Goal: Check status

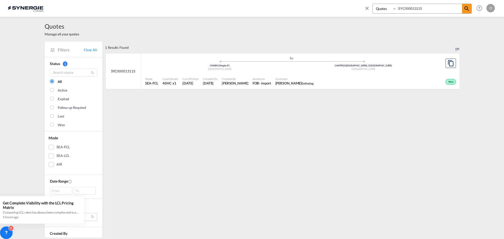
select select "Quotes"
drag, startPoint x: 432, startPoint y: 8, endPoint x: 360, endPoint y: 7, distance: 71.7
click at [360, 7] on div "Bookings Quotes Enquiries SYC000013115 Help Resources Product Release O My Prof…" at bounding box center [252, 8] width 489 height 16
paste input "444"
type input "SYC000013444"
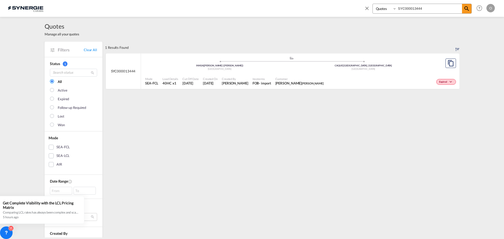
click at [371, 78] on div "Expired" at bounding box center [392, 81] width 132 height 13
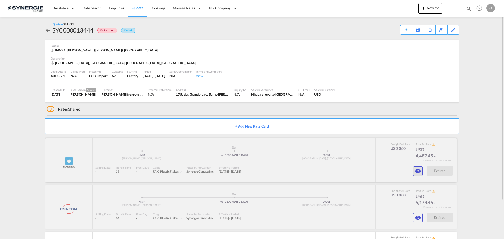
click at [420, 170] on md-icon "icon-eye" at bounding box center [418, 171] width 6 height 6
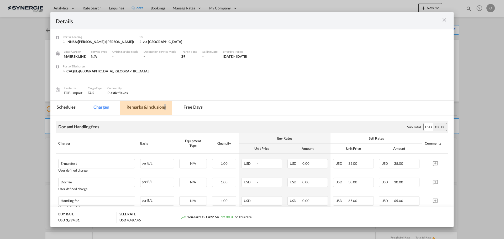
drag, startPoint x: 165, startPoint y: 109, endPoint x: 182, endPoint y: 117, distance: 18.1
click at [165, 109] on md-tab-item "Remarks & Inclusions" at bounding box center [146, 108] width 52 height 14
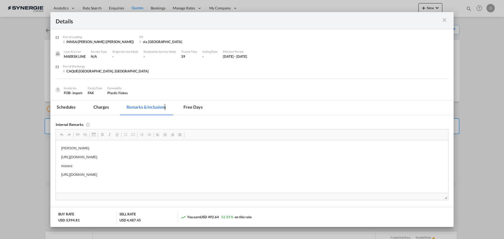
drag, startPoint x: 203, startPoint y: 176, endPoint x: 83, endPoint y: 173, distance: 120.3
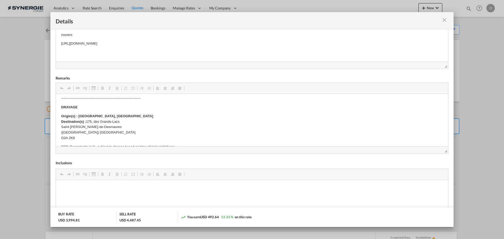
scroll to position [402, 0]
click at [446, 20] on md-icon "icon-close m-3 fg-AAA8AD cursor" at bounding box center [445, 20] width 6 height 6
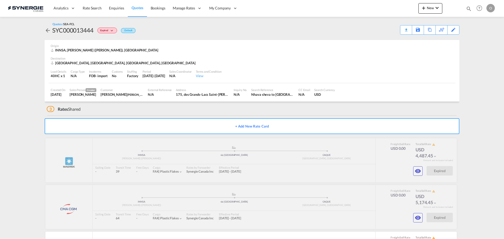
scroll to position [0, 0]
click at [405, 32] on div "Download Quote" at bounding box center [396, 29] width 27 height 8
click at [417, 173] on md-icon "icon-eye" at bounding box center [418, 171] width 6 height 6
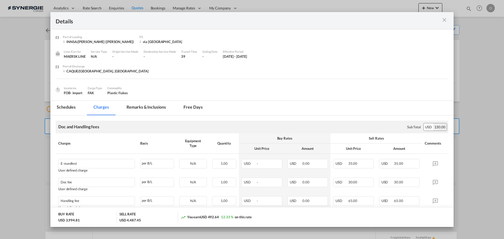
click at [151, 108] on md-tab-item "Remarks & Inclusions" at bounding box center [146, 108] width 52 height 14
